Goal: Transaction & Acquisition: Purchase product/service

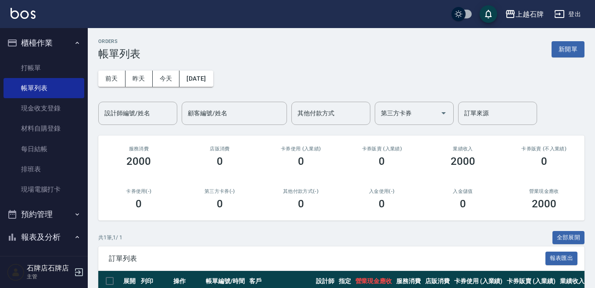
scroll to position [66, 0]
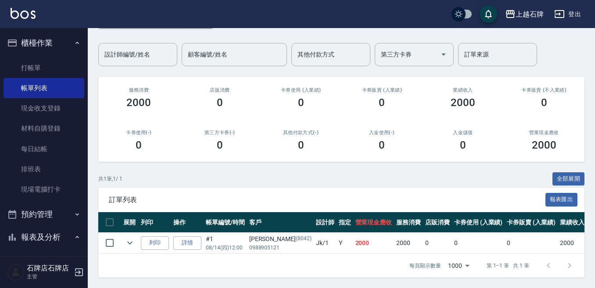
drag, startPoint x: 44, startPoint y: 67, endPoint x: 211, endPoint y: 70, distance: 166.8
click at [44, 67] on link "打帳單" at bounding box center [44, 68] width 81 height 20
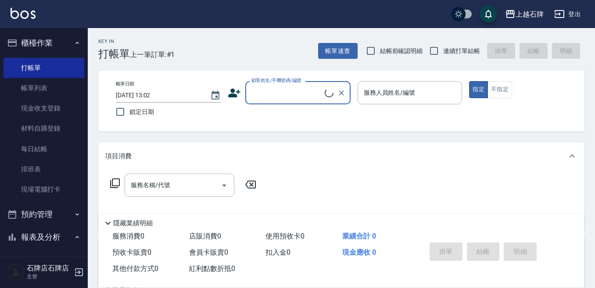
click at [333, 93] on icon at bounding box center [329, 93] width 9 height 9
click at [326, 93] on input "顧客姓名/手機號碼/編號" at bounding box center [291, 92] width 84 height 15
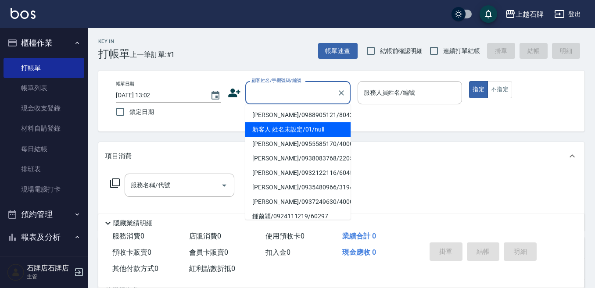
click at [329, 126] on li "新客人 姓名未設定/01/null" at bounding box center [297, 129] width 105 height 14
type input "新客人 姓名未設定/01/null"
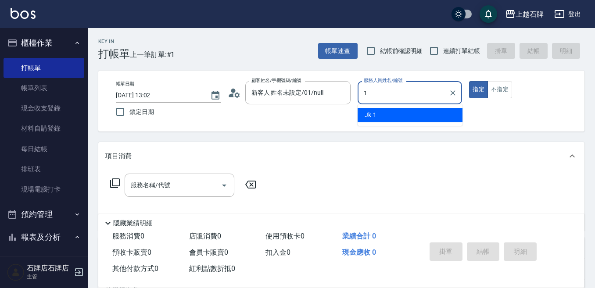
drag, startPoint x: 399, startPoint y: 117, endPoint x: 459, endPoint y: 113, distance: 60.7
click at [399, 117] on div "Jk -1" at bounding box center [410, 115] width 105 height 14
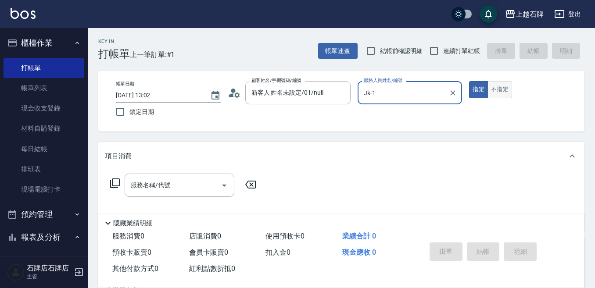
type input "Jk-1"
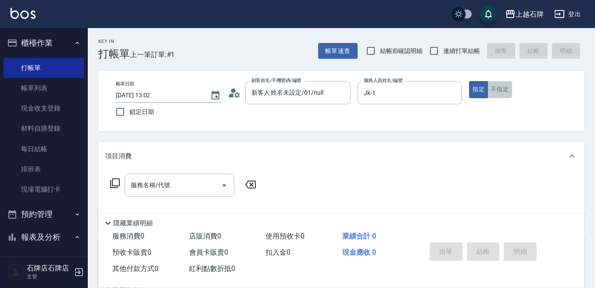
click at [505, 89] on button "不指定" at bounding box center [500, 89] width 25 height 17
click at [176, 180] on input "服務名稱/代號" at bounding box center [173, 185] width 89 height 15
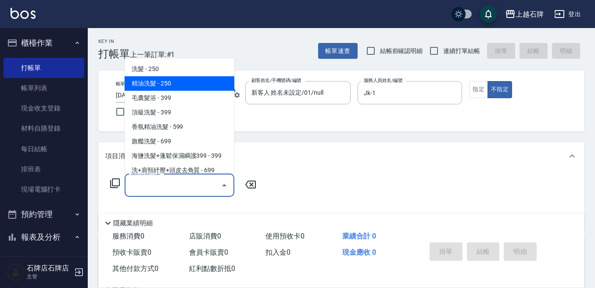
click at [190, 80] on span "精油洗髮 - 250" at bounding box center [180, 83] width 110 height 14
type input "精油洗髮(102)"
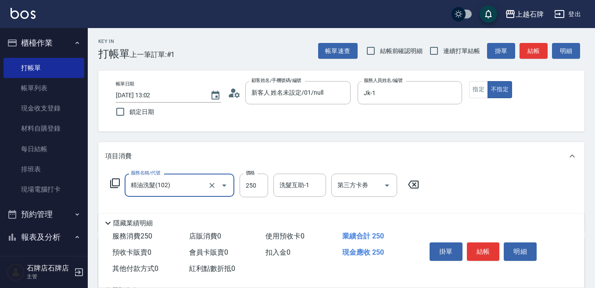
click at [247, 174] on label "價格" at bounding box center [250, 173] width 9 height 7
click at [247, 174] on input "250" at bounding box center [254, 186] width 29 height 24
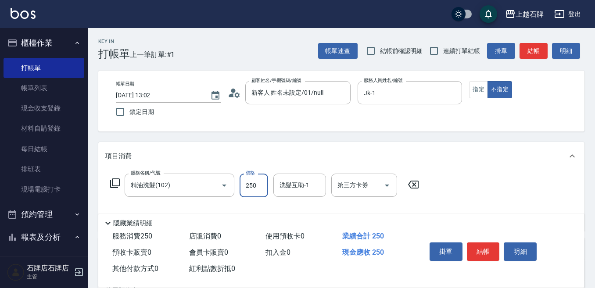
click at [249, 183] on input "250" at bounding box center [254, 186] width 29 height 24
type input "300"
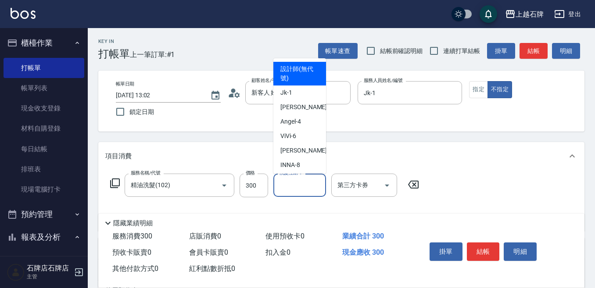
click at [294, 183] on div "洗髮互助-1 洗髮互助-1" at bounding box center [299, 185] width 53 height 23
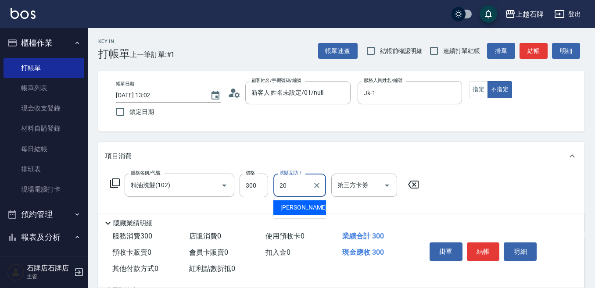
click at [295, 202] on div "[PERSON_NAME] -20" at bounding box center [299, 208] width 53 height 14
type input "[PERSON_NAME]-20"
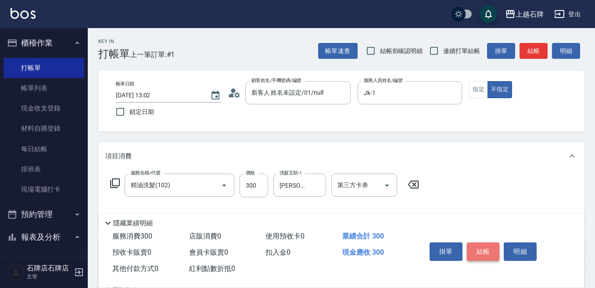
click at [479, 243] on button "結帳" at bounding box center [483, 252] width 33 height 18
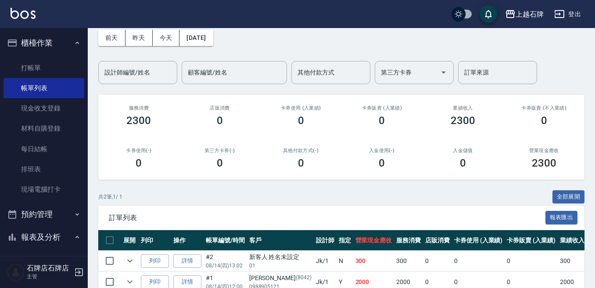
scroll to position [87, 0]
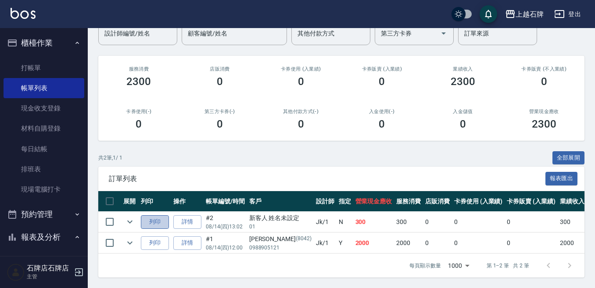
click at [141, 216] on button "列印" at bounding box center [155, 223] width 28 height 14
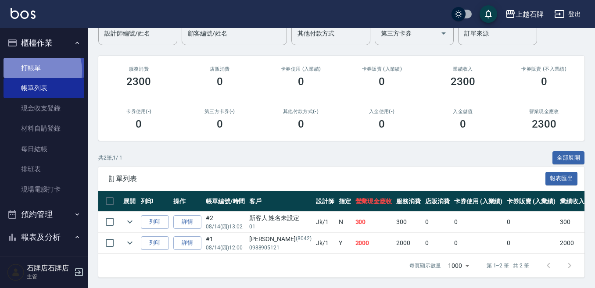
click at [32, 71] on link "打帳單" at bounding box center [44, 68] width 81 height 20
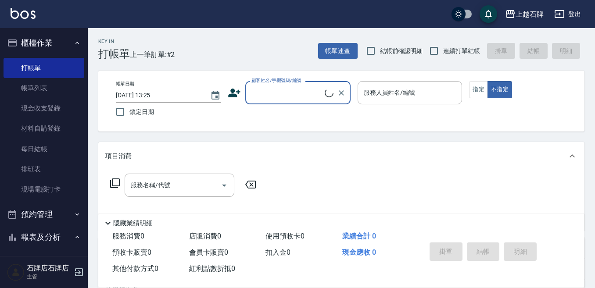
click at [287, 69] on div "Key In 打帳單 上一筆訂單:#2 帳單速查 結帳前確認明細 連續打單結帳 掛單 結帳 明細 帳單日期 [DATE] 13:25 鎖定日期 顧客姓名/手機…" at bounding box center [341, 227] width 507 height 399
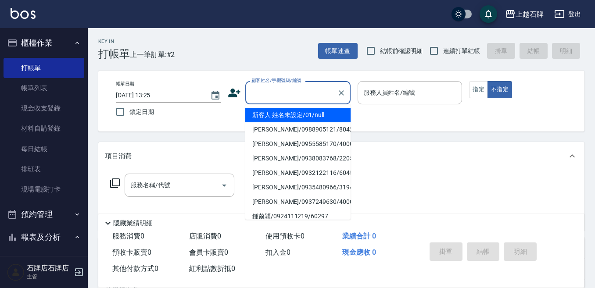
click at [294, 86] on div "顧客姓名/手機號碼/編號 顧客姓名/手機號碼/編號" at bounding box center [297, 92] width 105 height 23
click at [336, 111] on li "新客人 姓名未設定/01/null" at bounding box center [297, 115] width 105 height 14
type input "1"
type input "新客人 姓名未設定/01/null"
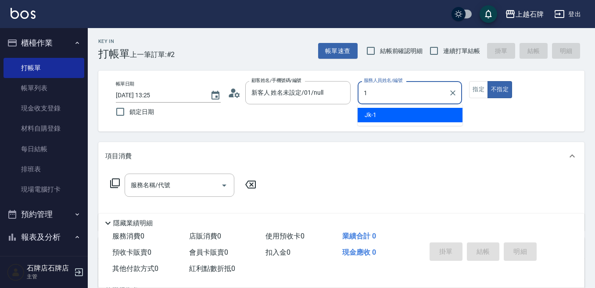
click at [385, 103] on div "1 服務人員姓名/編號" at bounding box center [410, 92] width 105 height 23
click at [384, 113] on div "Jk -1" at bounding box center [410, 115] width 105 height 14
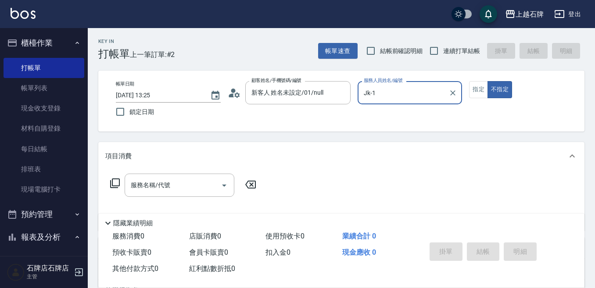
type input "Jk-1"
click at [158, 185] on div "服務名稱/代號 服務名稱/代號" at bounding box center [180, 185] width 110 height 23
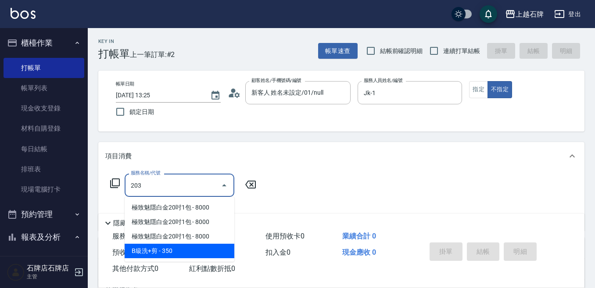
click at [170, 252] on span "B級洗+剪 - 350" at bounding box center [180, 251] width 110 height 14
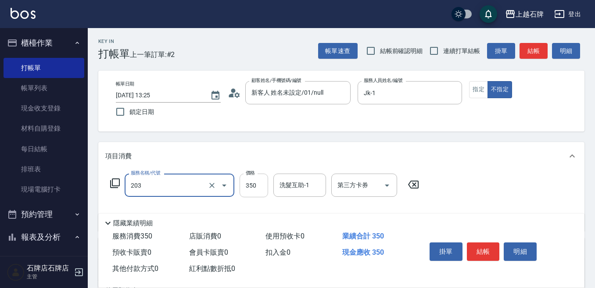
type input "203"
click at [264, 190] on input "350" at bounding box center [254, 186] width 29 height 24
type input "5"
type input "B級洗+剪(203)"
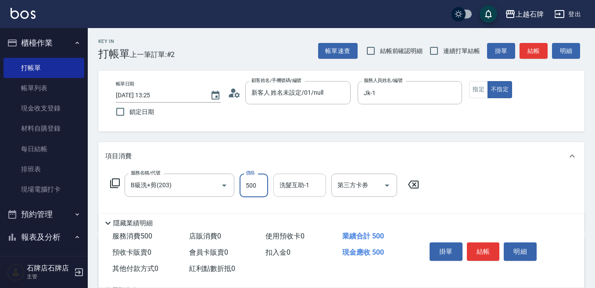
type input "500"
click at [311, 190] on div "洗髮互助-1" at bounding box center [299, 185] width 53 height 23
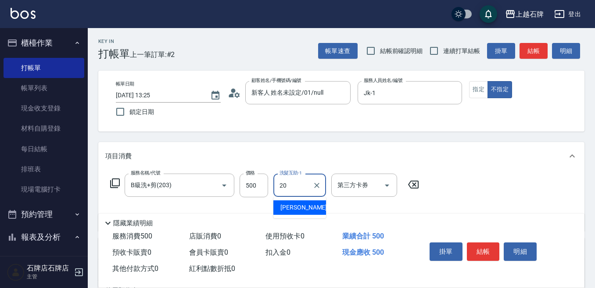
drag, startPoint x: 306, startPoint y: 209, endPoint x: 465, endPoint y: 197, distance: 159.4
click at [311, 208] on div "[PERSON_NAME] -20" at bounding box center [299, 208] width 53 height 14
type input "[PERSON_NAME]-20"
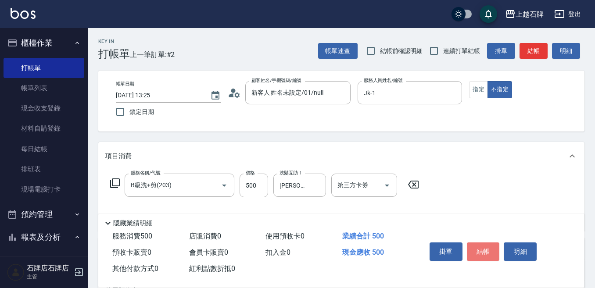
click at [498, 253] on button "結帳" at bounding box center [483, 252] width 33 height 18
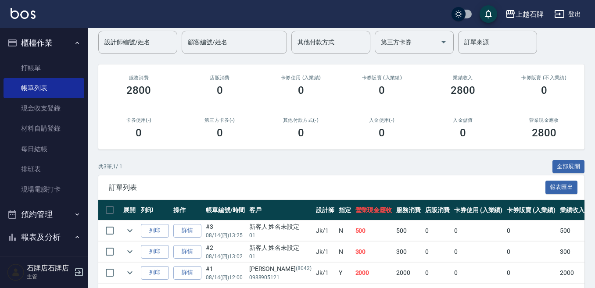
scroll to position [108, 0]
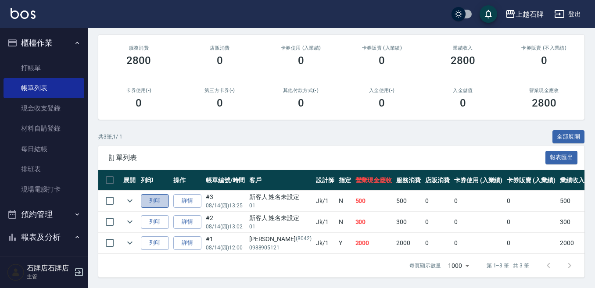
click at [158, 195] on button "列印" at bounding box center [155, 201] width 28 height 14
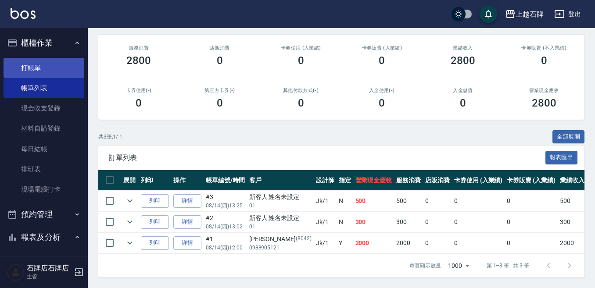
click at [34, 61] on link "打帳單" at bounding box center [44, 68] width 81 height 20
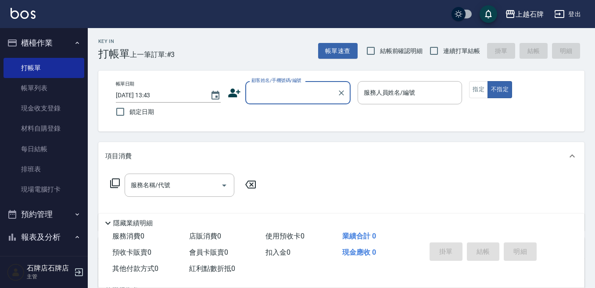
click at [240, 97] on icon at bounding box center [234, 92] width 13 height 13
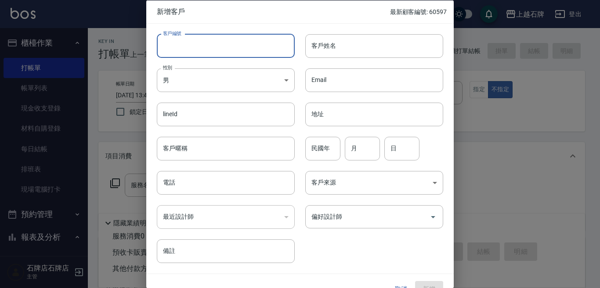
click at [227, 51] on input "客戶編號" at bounding box center [226, 46] width 138 height 24
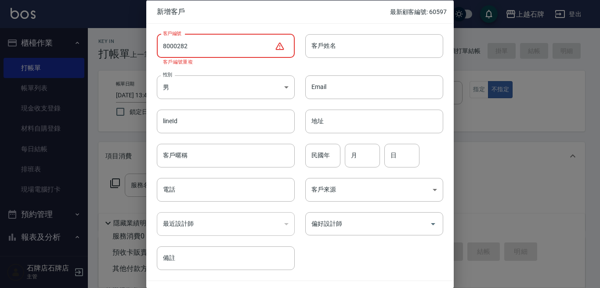
click at [212, 43] on input "8000282" at bounding box center [216, 46] width 118 height 24
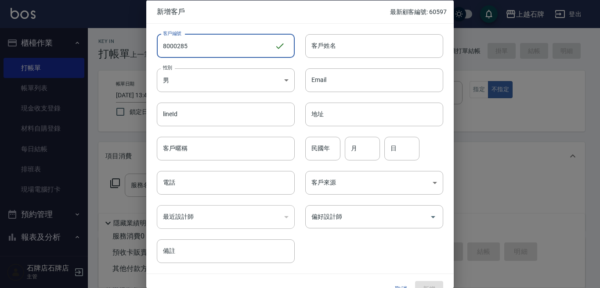
type input "8000285"
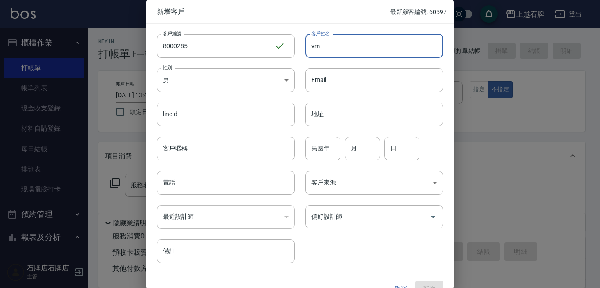
type input "v"
type input "[PERSON_NAME]"
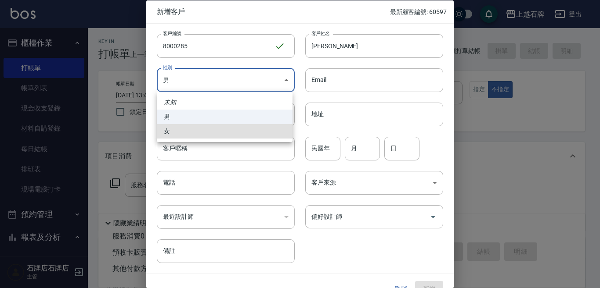
type input "[DEMOGRAPHIC_DATA]"
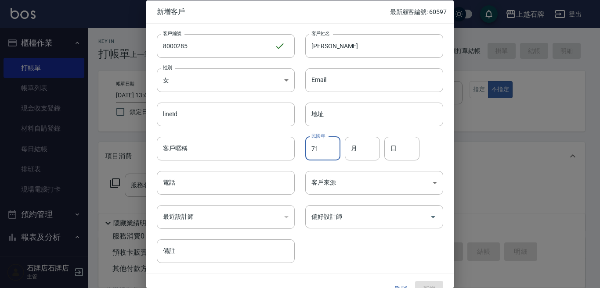
type input "71"
type input "10"
type input "16"
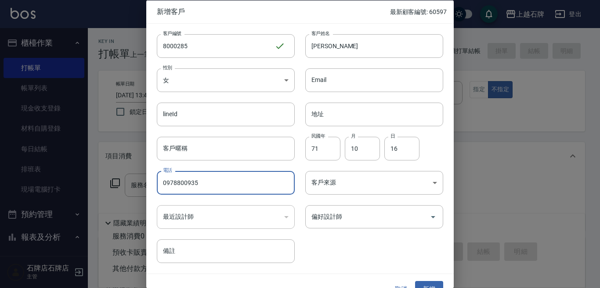
type input "0978800935"
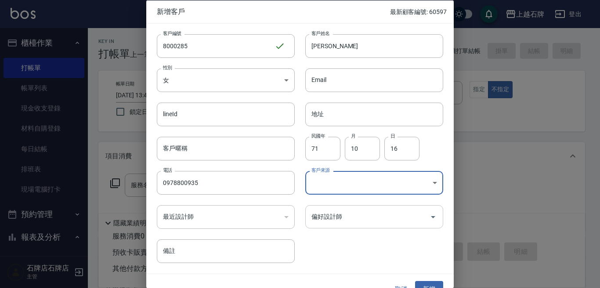
click at [384, 221] on input "偏好設計師" at bounding box center [367, 216] width 117 height 15
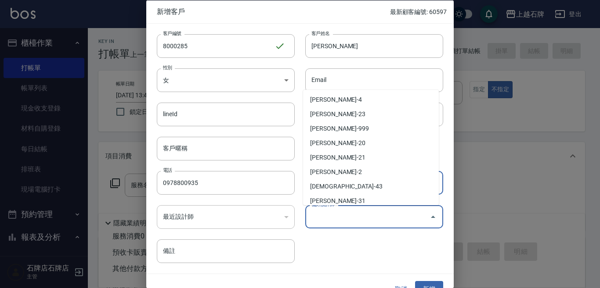
scroll to position [50, 0]
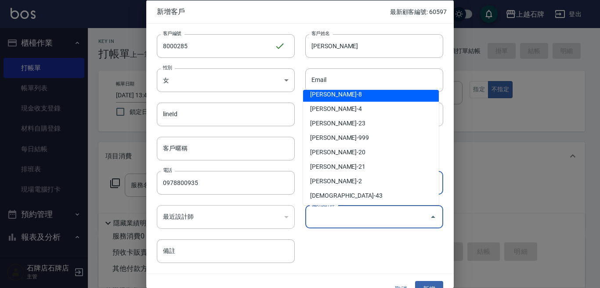
click at [361, 95] on li "[PERSON_NAME]-8" at bounding box center [371, 94] width 136 height 14
type input "溫育宣"
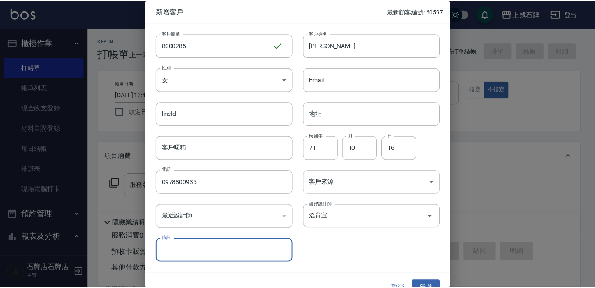
scroll to position [16, 0]
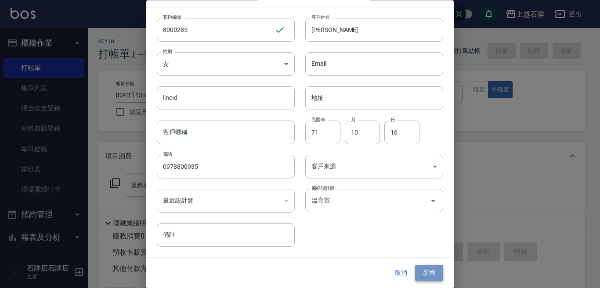
click at [423, 275] on button "新增" at bounding box center [429, 274] width 28 height 16
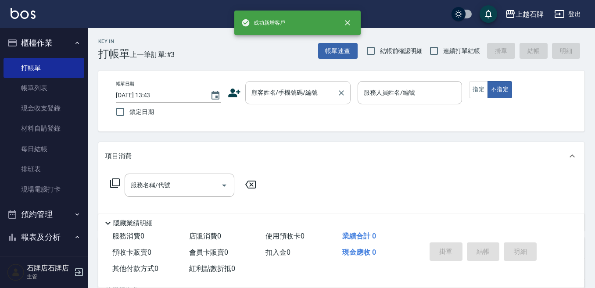
click at [268, 92] on input "顧客姓名/手機號碼/編號" at bounding box center [291, 92] width 84 height 15
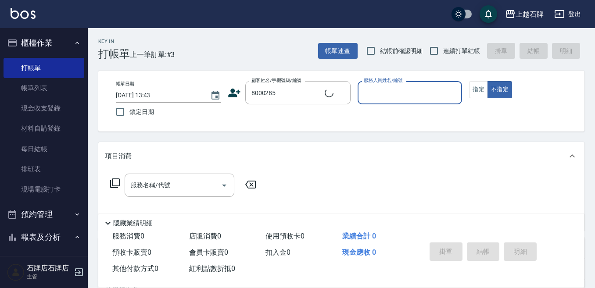
type input "[PERSON_NAME]/0978800935/8000285"
type input "INNA-8"
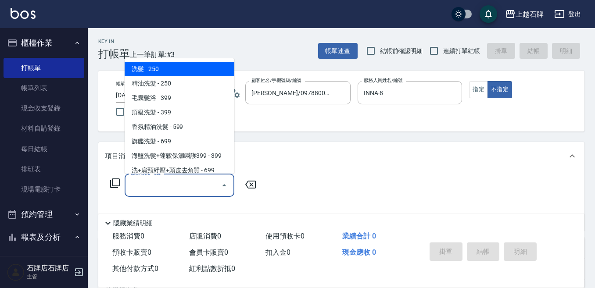
click at [155, 188] on input "服務名稱/代號" at bounding box center [173, 185] width 89 height 15
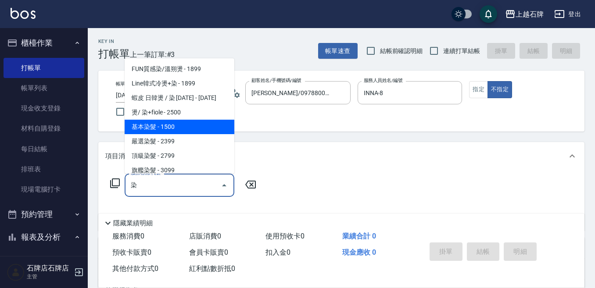
click at [191, 126] on span "基本染髮 - 1500" at bounding box center [180, 127] width 110 height 14
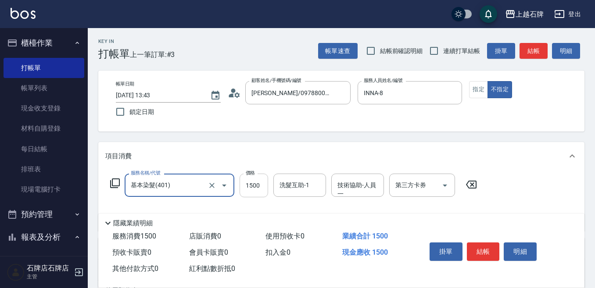
type input "基本染髮(401)"
click at [242, 184] on input "1500" at bounding box center [254, 186] width 29 height 24
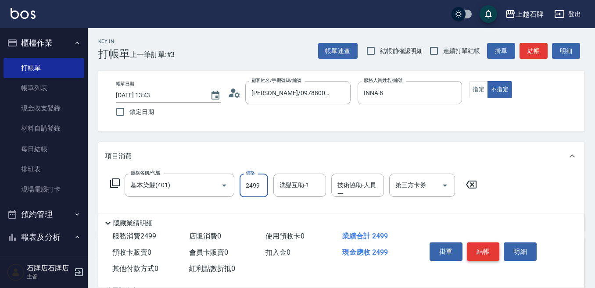
type input "2499"
click at [485, 250] on button "結帳" at bounding box center [483, 252] width 33 height 18
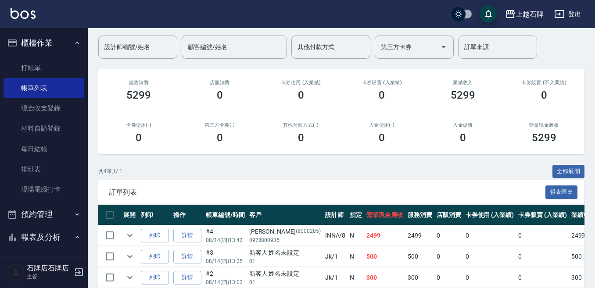
scroll to position [88, 0]
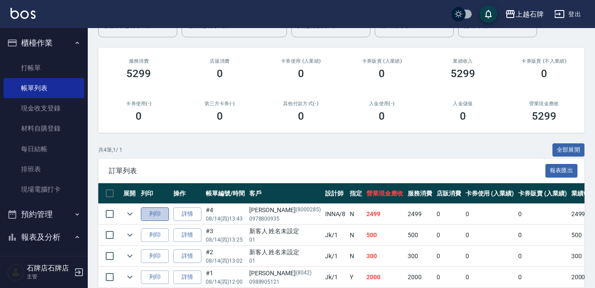
click at [163, 212] on button "列印" at bounding box center [155, 215] width 28 height 14
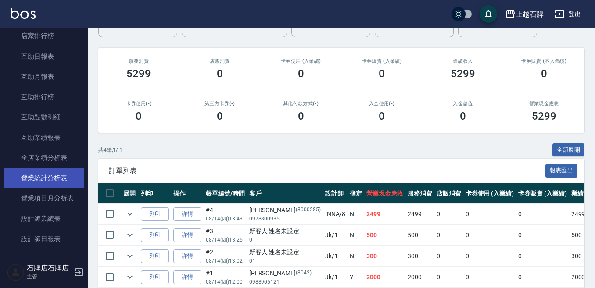
scroll to position [439, 0]
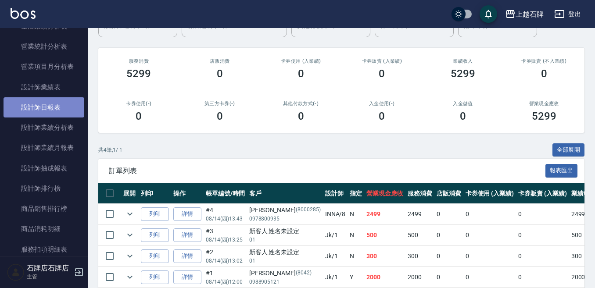
click at [45, 100] on link "設計師日報表" at bounding box center [44, 107] width 81 height 20
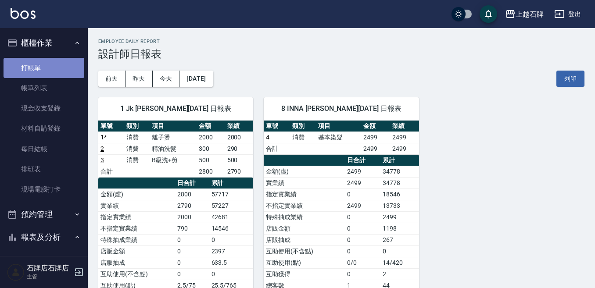
click at [60, 74] on link "打帳單" at bounding box center [44, 68] width 81 height 20
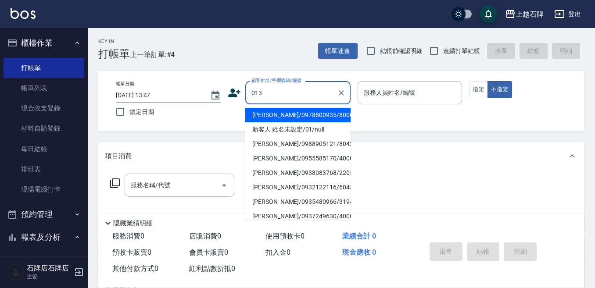
type input "013"
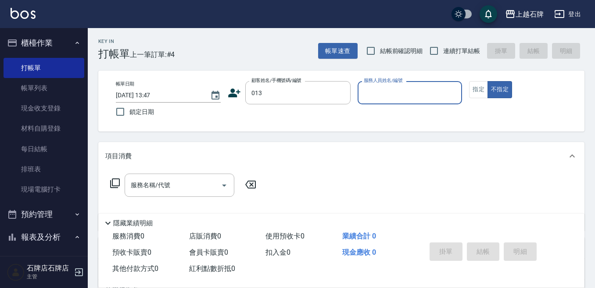
type input "6"
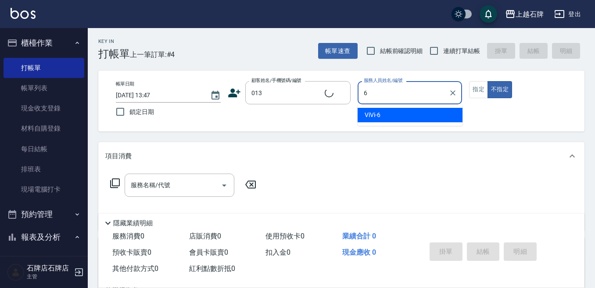
type input "新客人 姓名未設定/013/null"
type input "6"
click at [329, 97] on input "新客人 姓名未設定/013/null" at bounding box center [291, 92] width 84 height 15
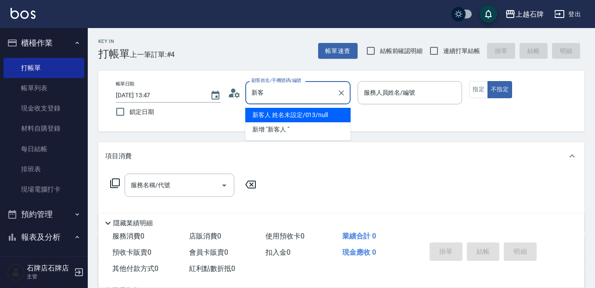
type input "新"
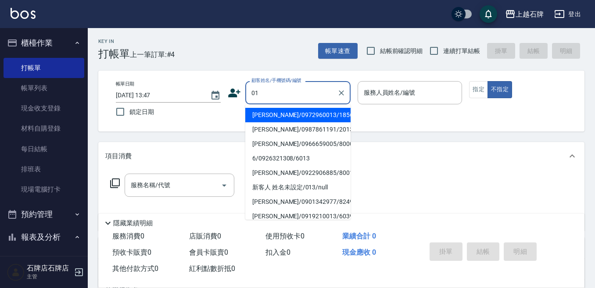
type input "[PERSON_NAME]/0972960013/1856"
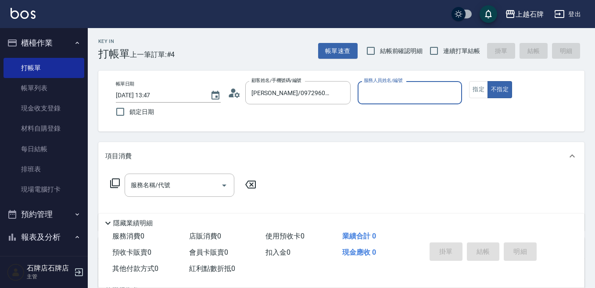
type input "[PERSON_NAME]-7"
type input "新客人 姓名未設定/01/null"
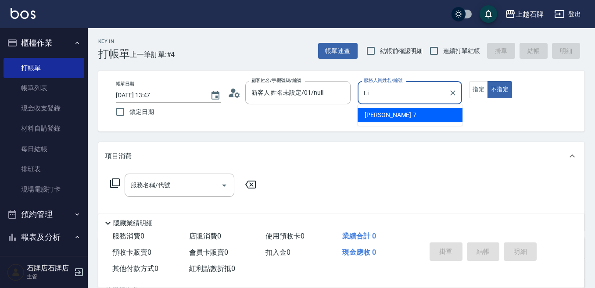
type input "L"
type input "ViVi-6"
type button "false"
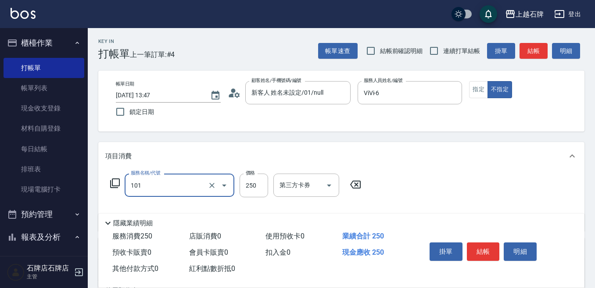
type input "洗髮(101)"
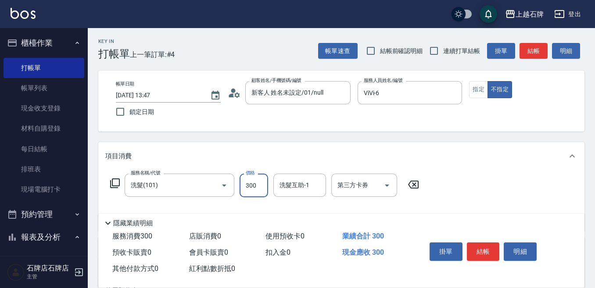
type input "300"
click at [486, 84] on button "指定" at bounding box center [478, 89] width 19 height 17
click at [529, 55] on button "結帳" at bounding box center [534, 51] width 28 height 16
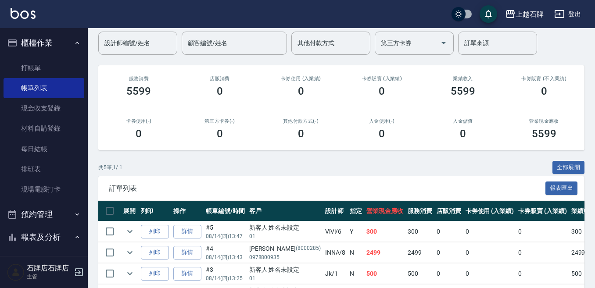
scroll to position [88, 0]
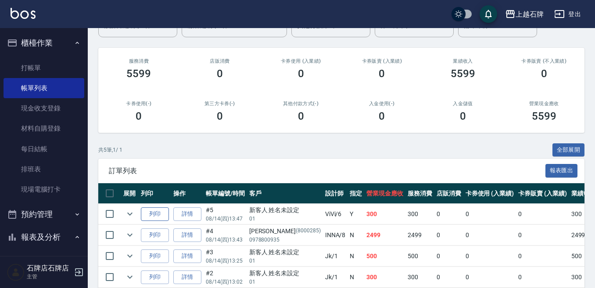
click at [158, 209] on button "列印" at bounding box center [155, 215] width 28 height 14
click at [20, 72] on link "打帳單" at bounding box center [44, 68] width 81 height 20
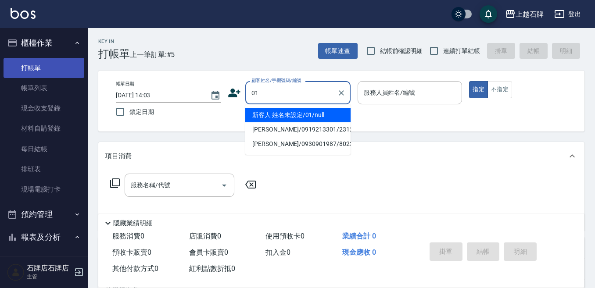
type input "新客人 姓名未設定/01/null"
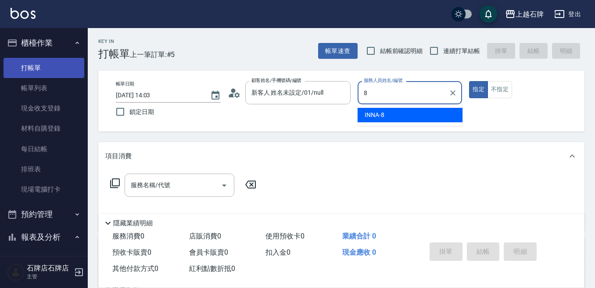
type input "INNA-8"
type button "true"
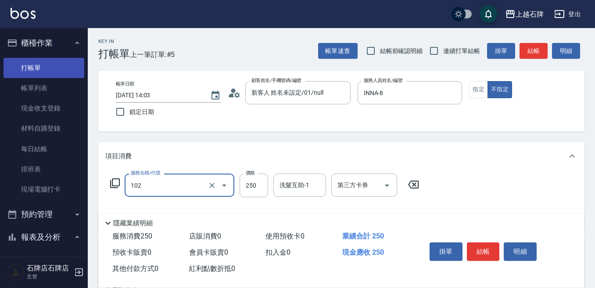
type input "精油洗髮(102)"
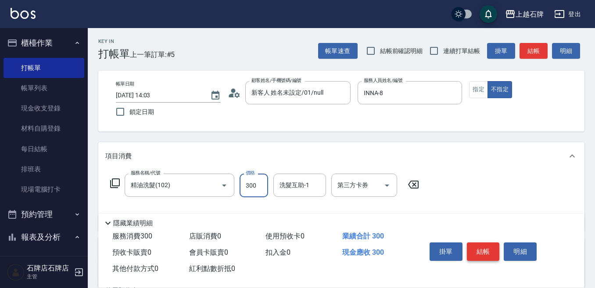
type input "300"
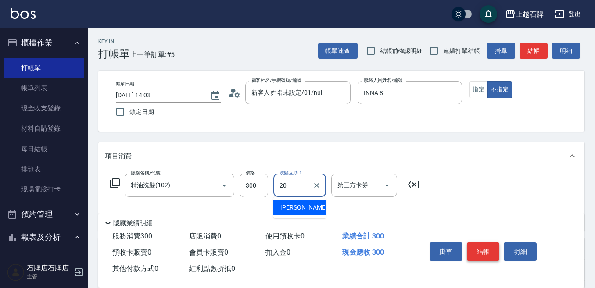
type input "[PERSON_NAME]-20"
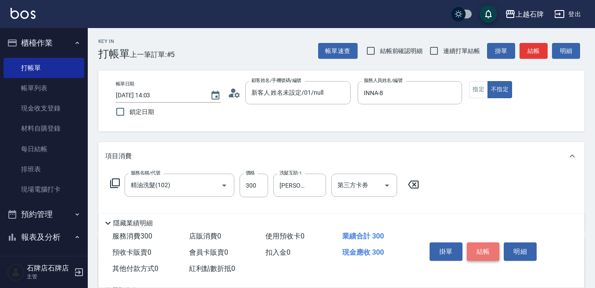
click at [497, 252] on button "結帳" at bounding box center [483, 252] width 33 height 18
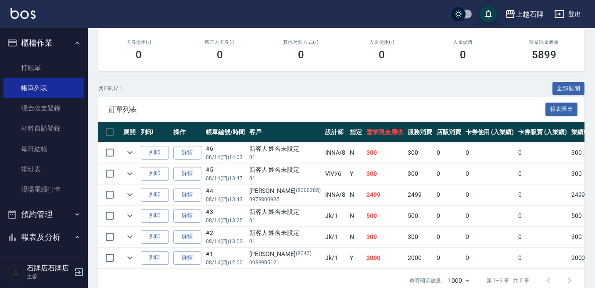
scroll to position [172, 0]
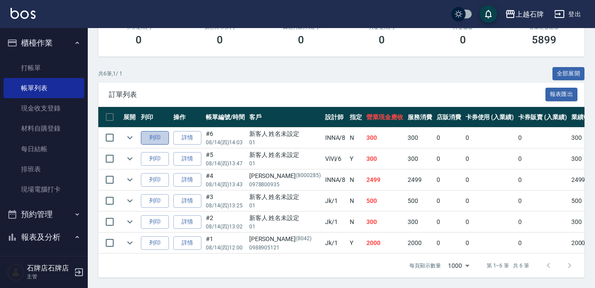
click at [144, 133] on button "列印" at bounding box center [155, 138] width 28 height 14
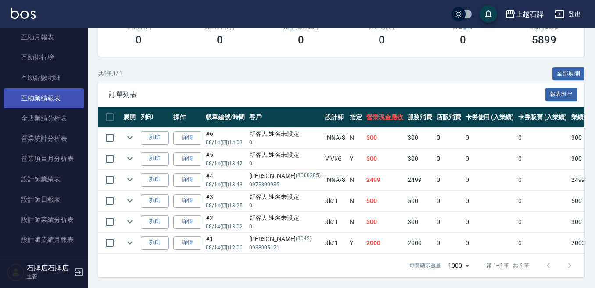
scroll to position [351, 0]
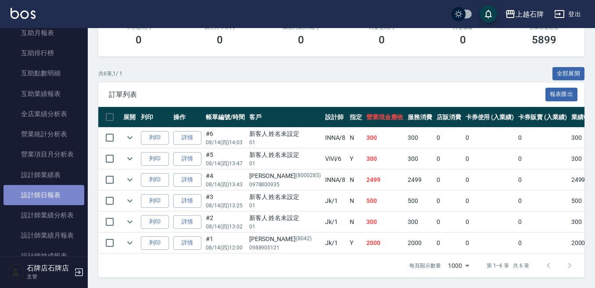
click at [43, 200] on link "設計師日報表" at bounding box center [44, 195] width 81 height 20
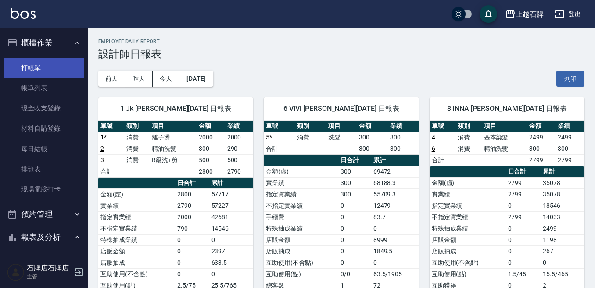
click at [40, 66] on link "打帳單" at bounding box center [44, 68] width 81 height 20
